Goal: Use online tool/utility

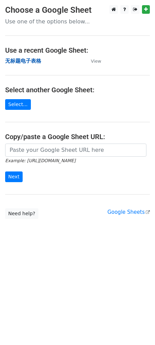
click at [31, 58] on strong "无标题电子表格" at bounding box center [23, 61] width 36 height 6
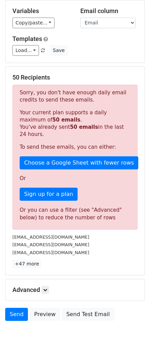
scroll to position [72, 0]
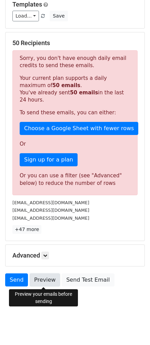
click at [49, 281] on link "Preview" at bounding box center [45, 279] width 30 height 13
